Goal: Task Accomplishment & Management: Manage account settings

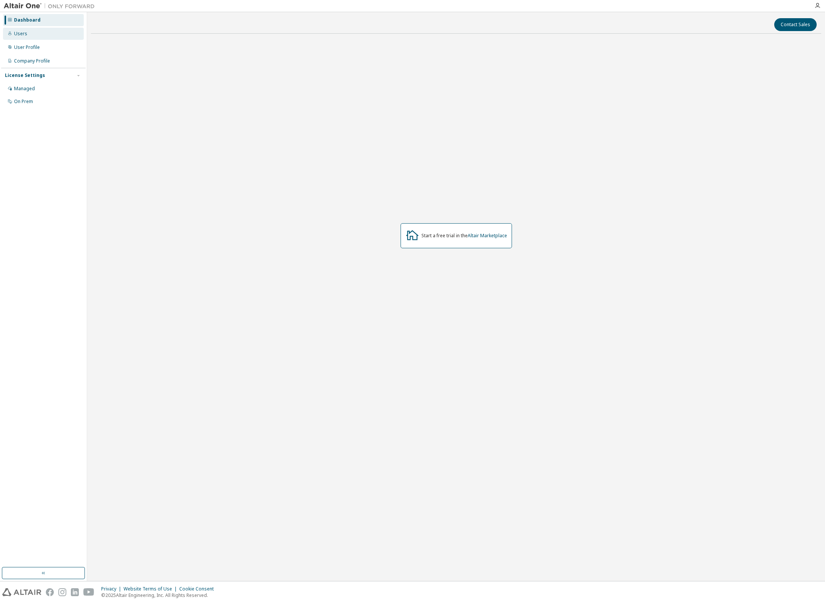
click at [36, 35] on div "Users" at bounding box center [43, 34] width 81 height 12
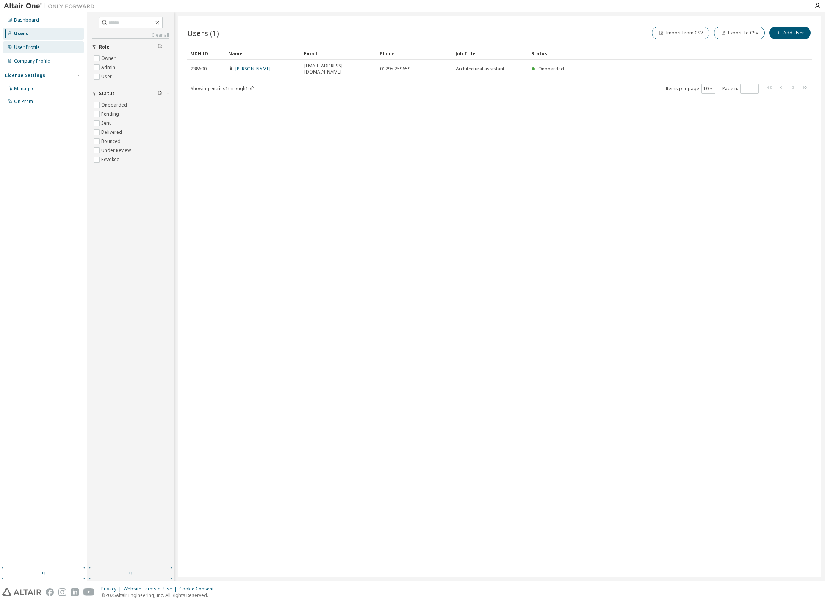
click at [41, 46] on div "User Profile" at bounding box center [43, 47] width 81 height 12
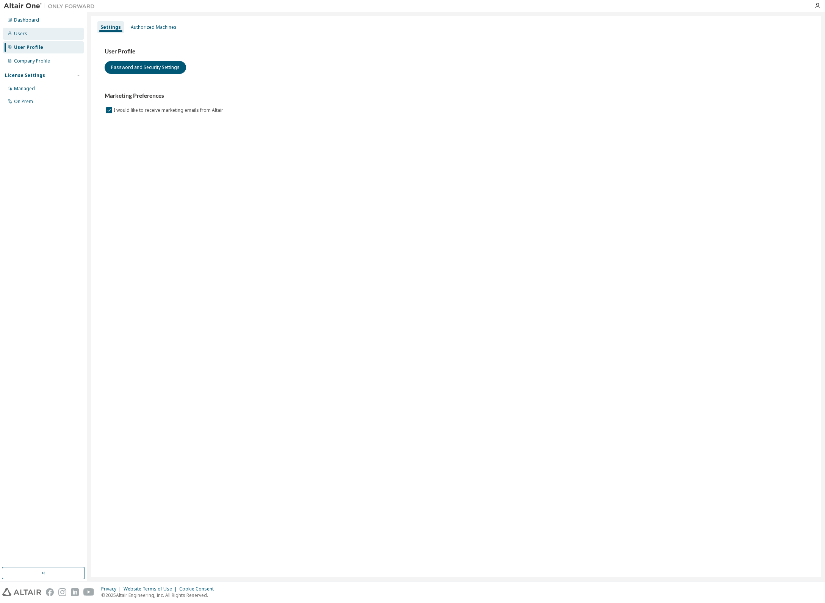
click at [36, 38] on div "Users" at bounding box center [43, 34] width 81 height 12
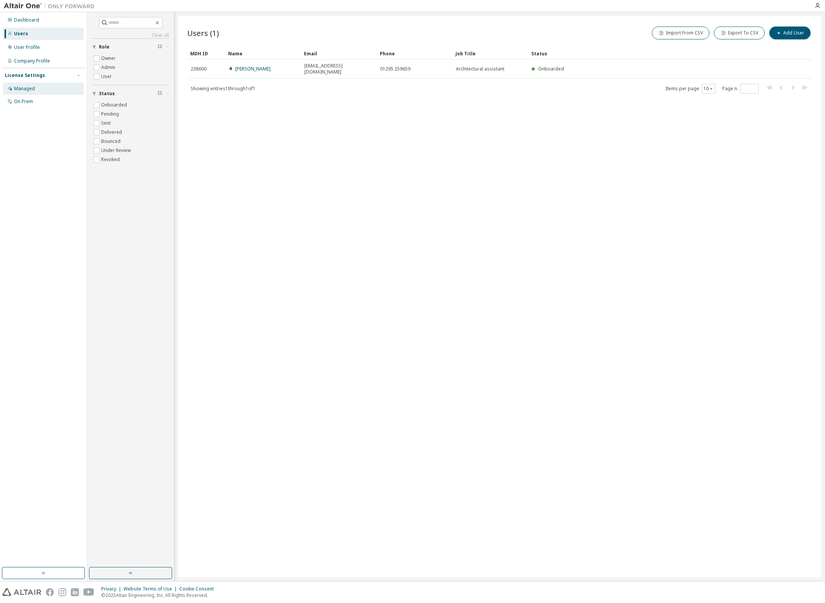
click at [26, 88] on div "Managed" at bounding box center [24, 89] width 21 height 6
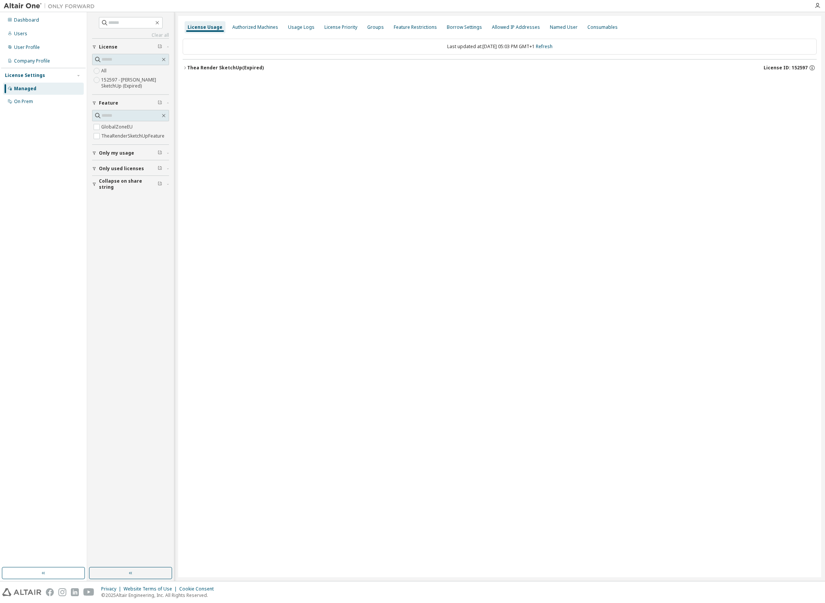
click at [238, 68] on div "Thea Render SketchUp (Expired)" at bounding box center [225, 68] width 77 height 6
click at [239, 66] on div "Thea Render SketchUp (Expired)" at bounding box center [225, 68] width 77 height 6
click at [20, 6] on img at bounding box center [51, 6] width 95 height 8
click at [816, 5] on icon "button" at bounding box center [817, 6] width 6 height 6
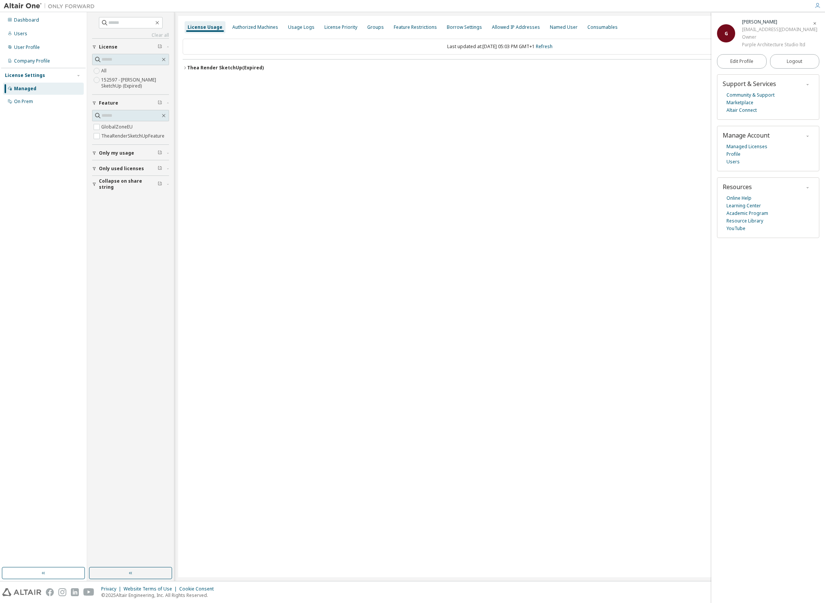
click at [246, 61] on button "Thea Render SketchUp (Expired) License ID: 152597" at bounding box center [500, 67] width 634 height 17
click at [241, 100] on div "TheaRenderSketchUpFeature" at bounding box center [230, 98] width 72 height 7
click at [242, 98] on div "TheaRenderSketchUpFeature" at bounding box center [230, 98] width 72 height 7
click at [210, 78] on button "GlobalZoneEU 0 of 1 used v26.0 Expire date: 2025-09-14" at bounding box center [501, 83] width 615 height 17
click at [26, 21] on div "Dashboard" at bounding box center [26, 20] width 25 height 6
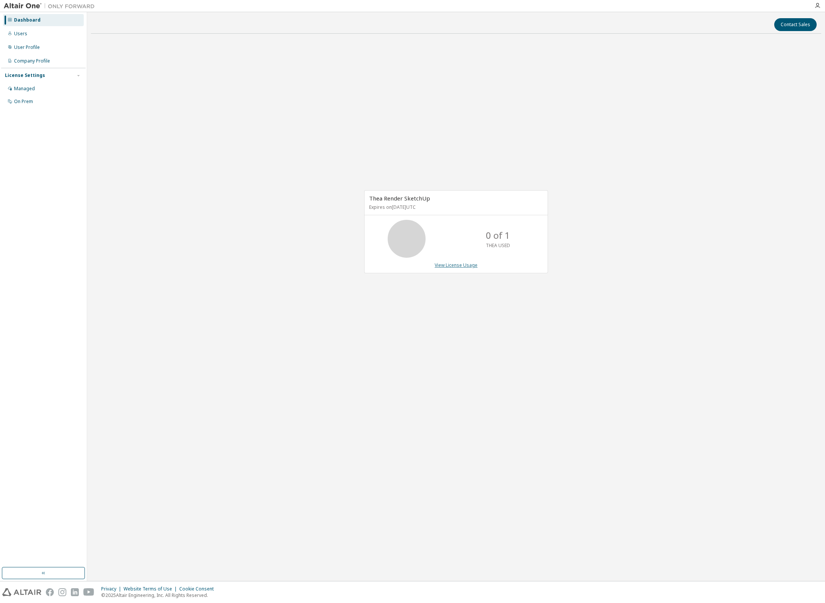
click at [458, 266] on link "View License Usage" at bounding box center [455, 265] width 43 height 6
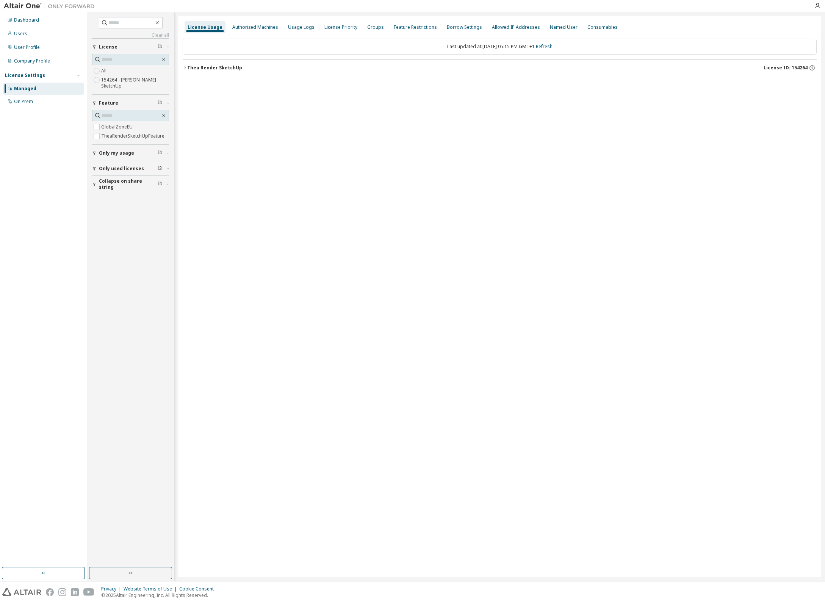
click at [232, 67] on div "Thea Render SketchUp" at bounding box center [214, 68] width 55 height 6
click at [409, 83] on div "0 of 1 used" at bounding box center [434, 83] width 68 height 7
click at [211, 80] on div "GlobalZoneEU" at bounding box center [228, 83] width 68 height 7
click at [806, 83] on icon "button" at bounding box center [806, 82] width 1 height 1
click at [204, 102] on div "TheaRenderSketchUpFeature" at bounding box center [230, 98] width 72 height 7
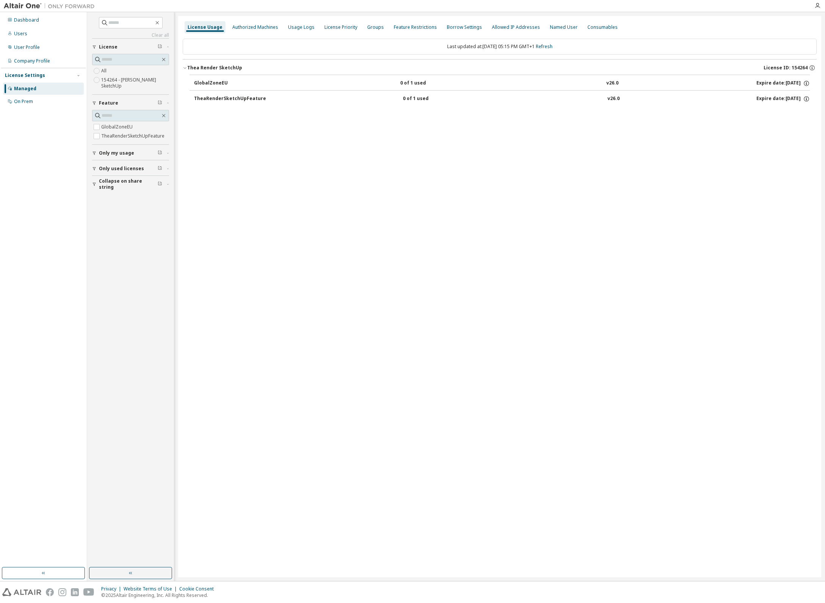
click at [209, 97] on div "TheaRenderSketchUpFeature" at bounding box center [230, 98] width 72 height 7
click at [806, 100] on icon "button" at bounding box center [806, 98] width 7 height 7
click at [242, 95] on div "TheaRenderSketchUpFeature" at bounding box center [230, 98] width 72 height 7
click at [414, 86] on div "0 of 1 used" at bounding box center [434, 83] width 68 height 7
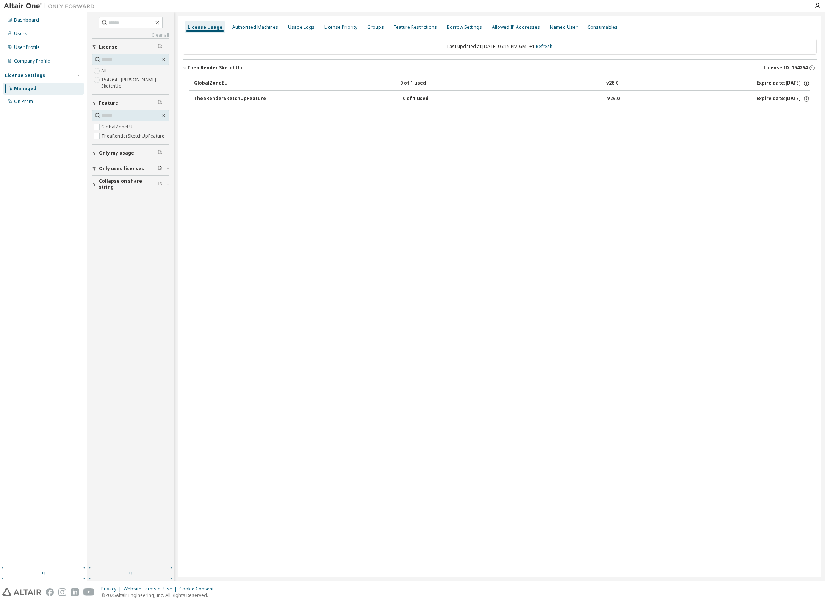
click at [417, 81] on div "0 of 1 used" at bounding box center [434, 83] width 68 height 7
click at [806, 84] on icon "button" at bounding box center [806, 83] width 7 height 7
click at [808, 67] on icon "button" at bounding box center [811, 67] width 7 height 7
click at [768, 95] on p "UUID: FFE55AEC-924E-11F0-A866-130C942DE67817" at bounding box center [752, 94] width 118 height 7
click at [583, 132] on div "License Usage Authorized Machines Usage Logs License Priority Groups Feature Re…" at bounding box center [499, 296] width 643 height 561
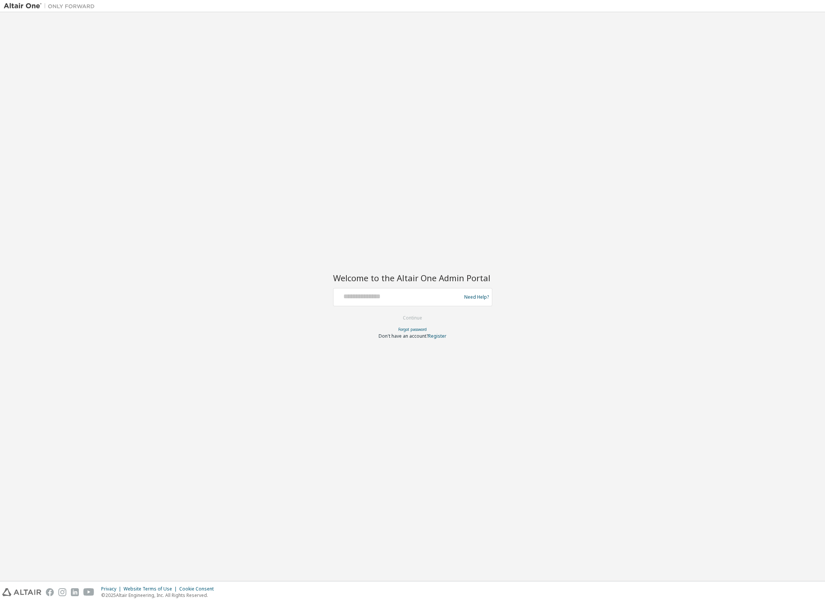
click at [415, 305] on div "Need Help?" at bounding box center [412, 297] width 159 height 18
